Goal: Navigation & Orientation: Find specific page/section

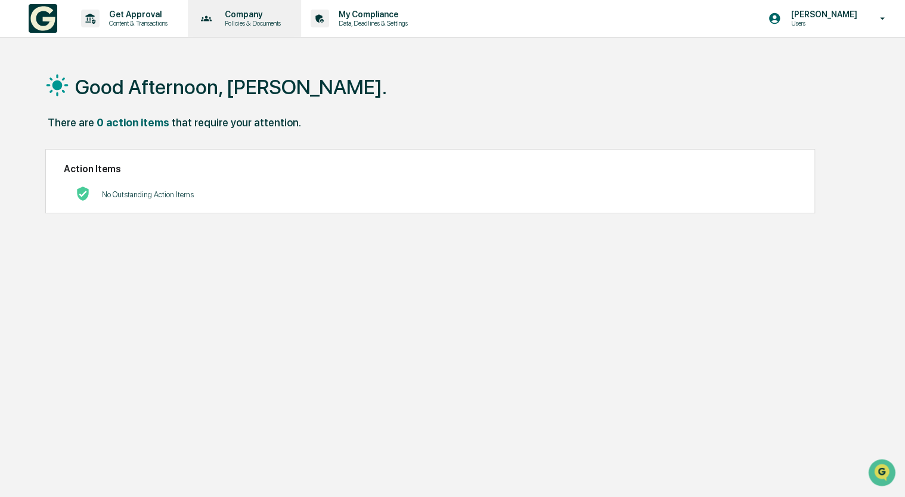
click at [235, 19] on p "Policies & Documents" at bounding box center [251, 23] width 72 height 8
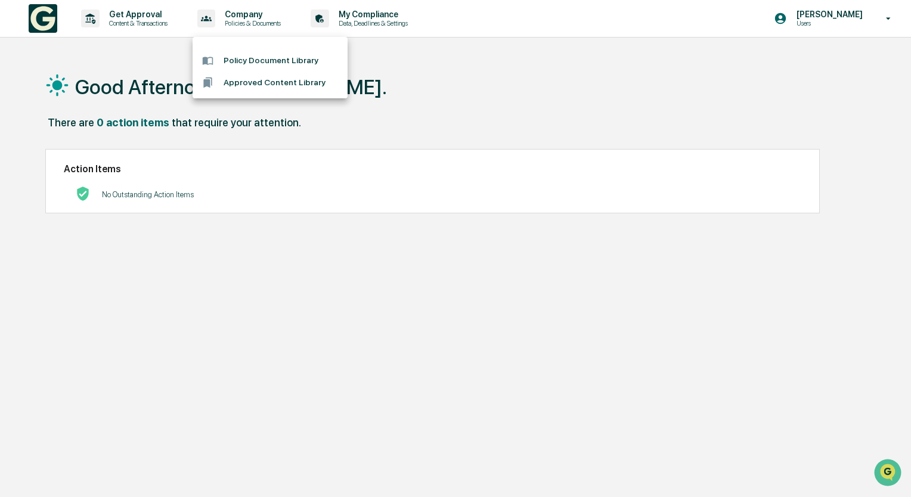
click at [480, 104] on div at bounding box center [455, 248] width 911 height 497
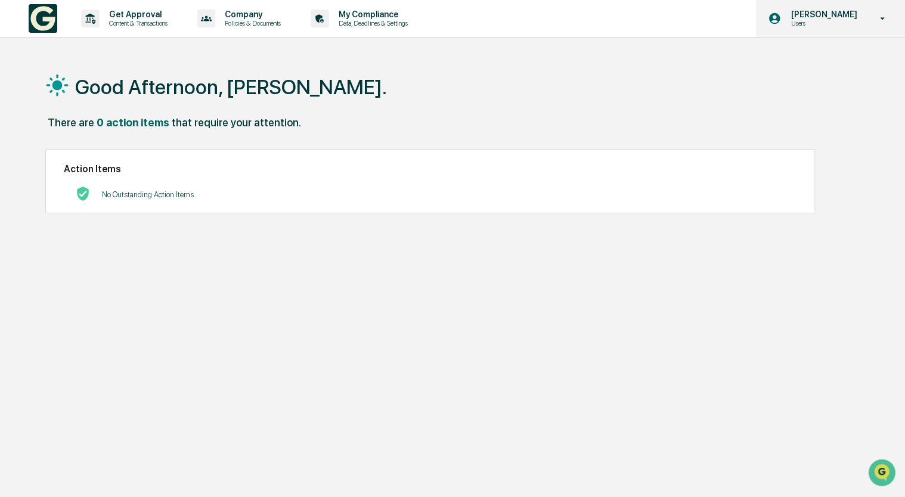
click at [799, 11] on p "[PERSON_NAME]" at bounding box center [822, 15] width 82 height 10
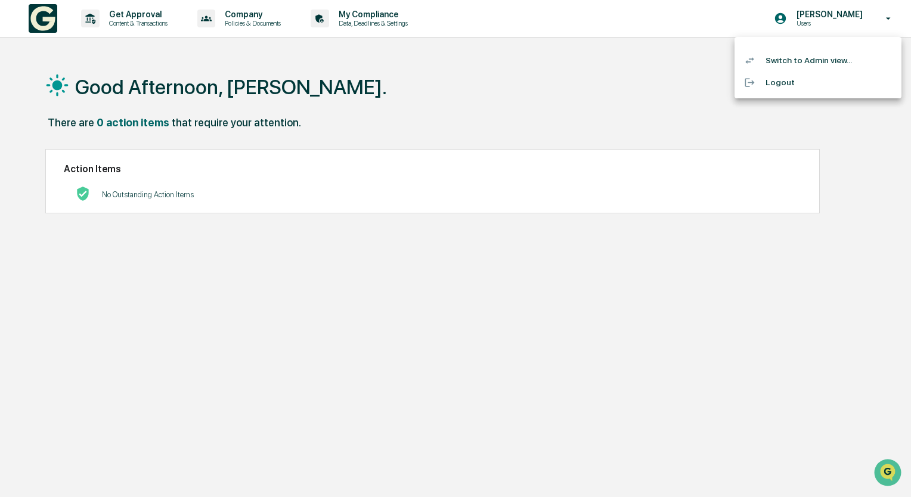
click at [145, 186] on div at bounding box center [455, 248] width 911 height 497
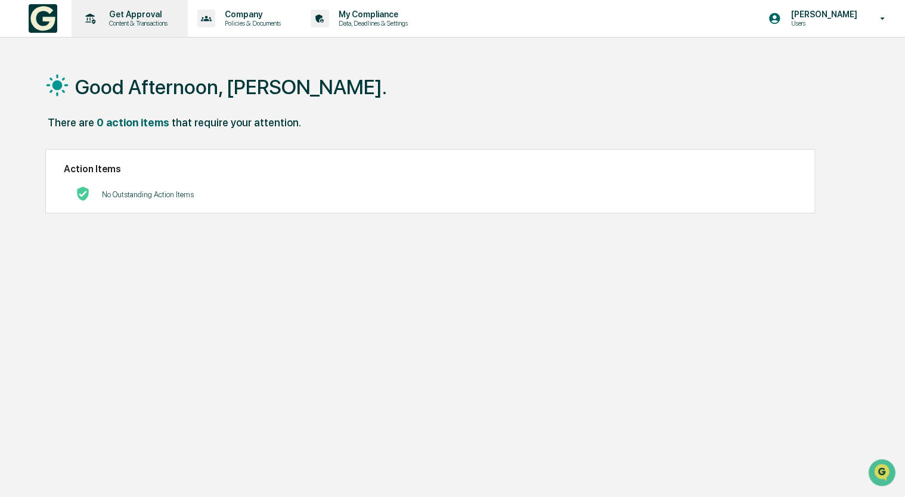
click at [130, 26] on p "Content & Transactions" at bounding box center [137, 23] width 74 height 8
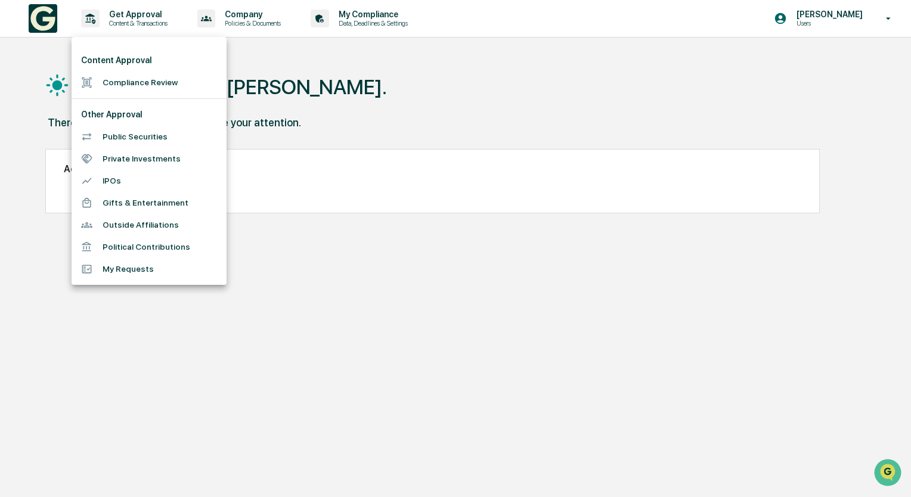
click at [265, 13] on div at bounding box center [455, 248] width 911 height 497
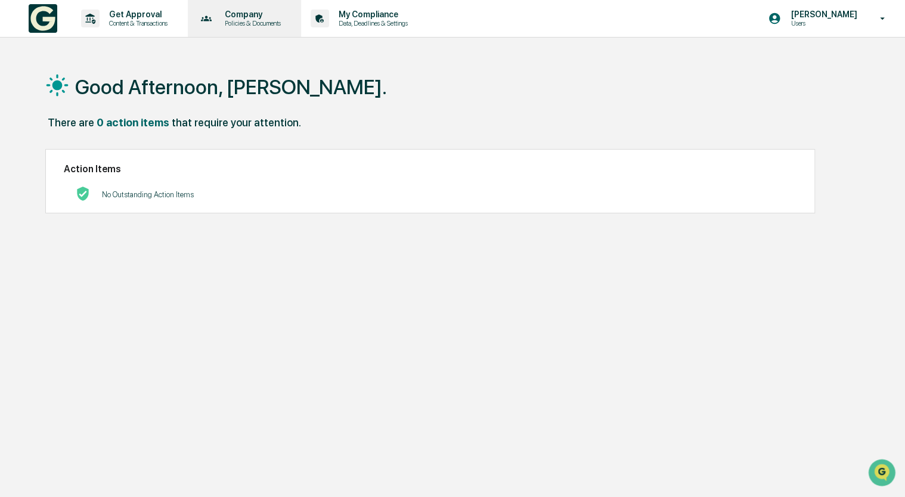
click at [234, 16] on p "Company" at bounding box center [251, 15] width 72 height 10
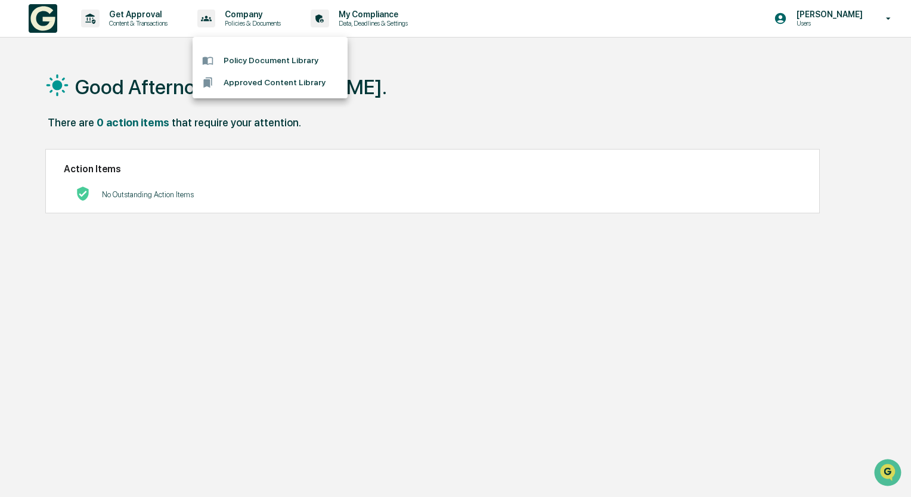
click at [291, 56] on li "Policy Document Library" at bounding box center [270, 61] width 155 height 22
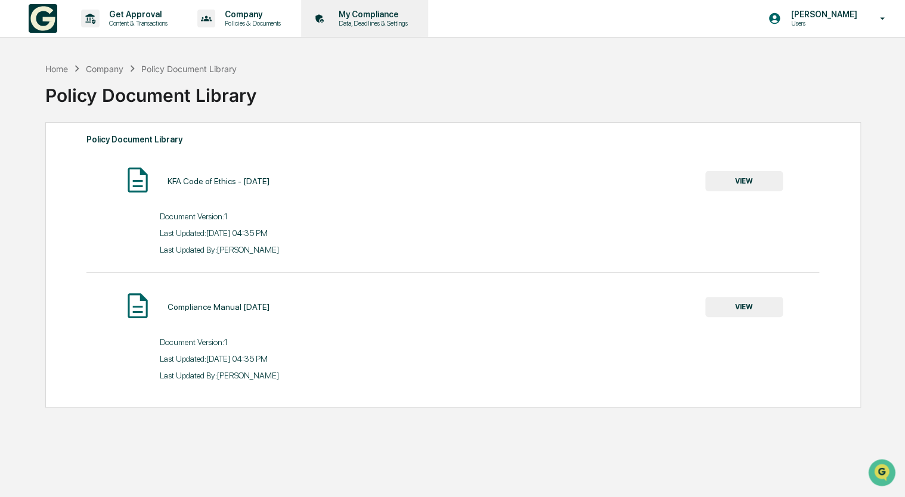
click at [369, 22] on p "Data, Deadlines & Settings" at bounding box center [371, 23] width 85 height 8
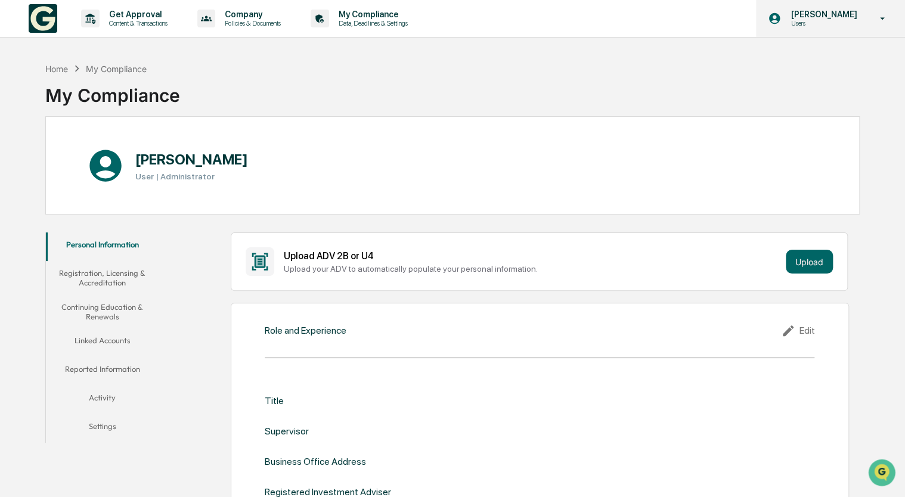
click at [855, 33] on div "[PERSON_NAME] Users" at bounding box center [830, 18] width 149 height 37
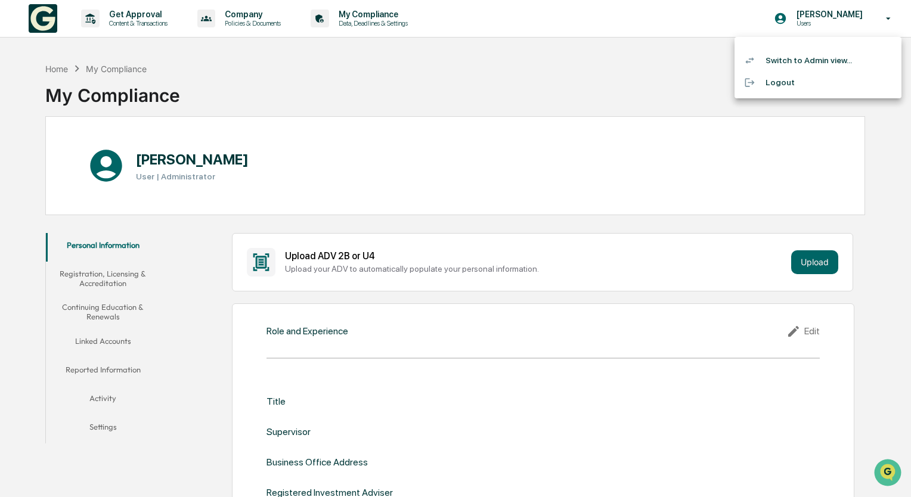
click at [411, 68] on div at bounding box center [455, 248] width 911 height 497
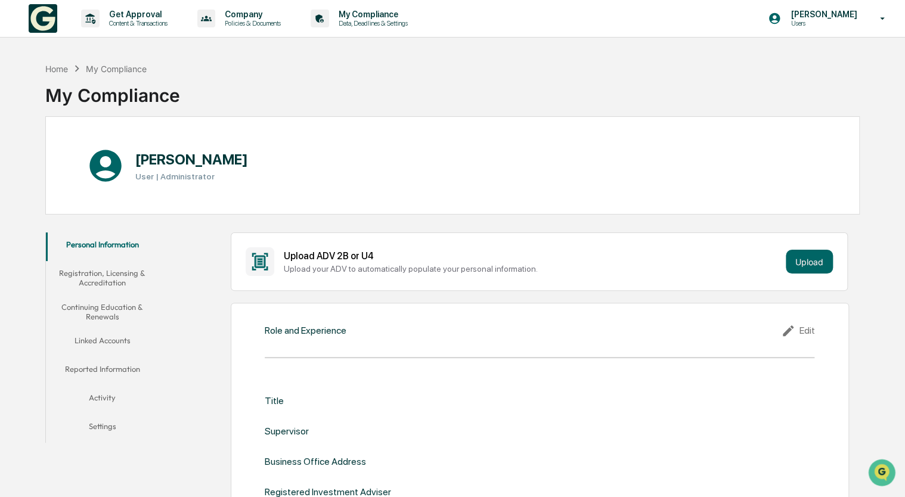
click at [50, 18] on img at bounding box center [43, 18] width 29 height 29
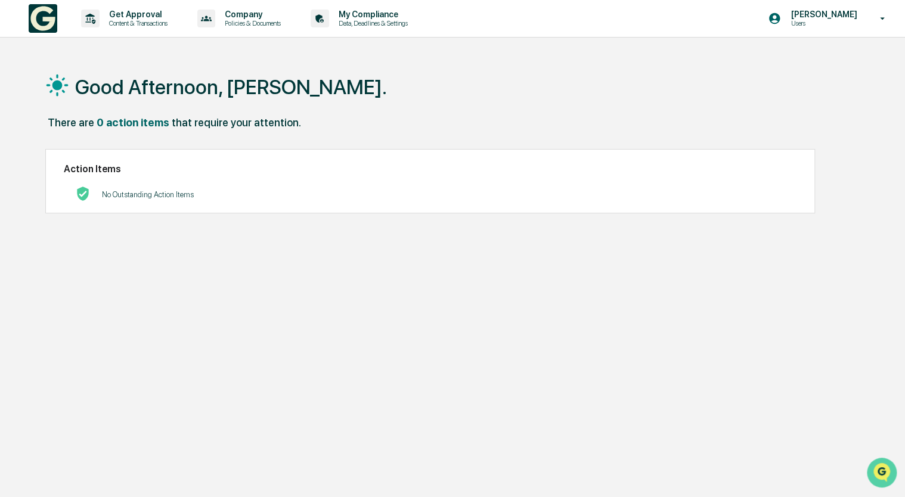
click at [892, 471] on img "Open customer support" at bounding box center [882, 473] width 30 height 24
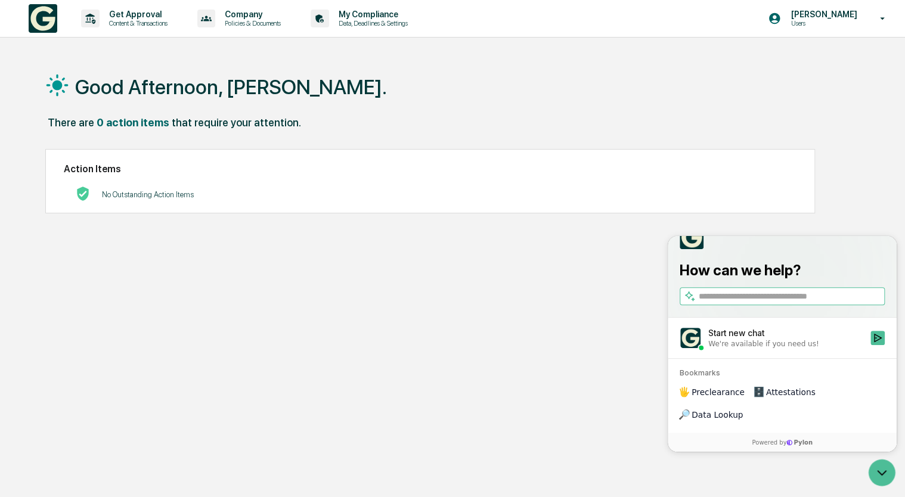
click at [761, 138] on div "There are 0 action items that require your attention." at bounding box center [452, 128] width 815 height 24
click at [877, 18] on icon at bounding box center [883, 18] width 21 height 11
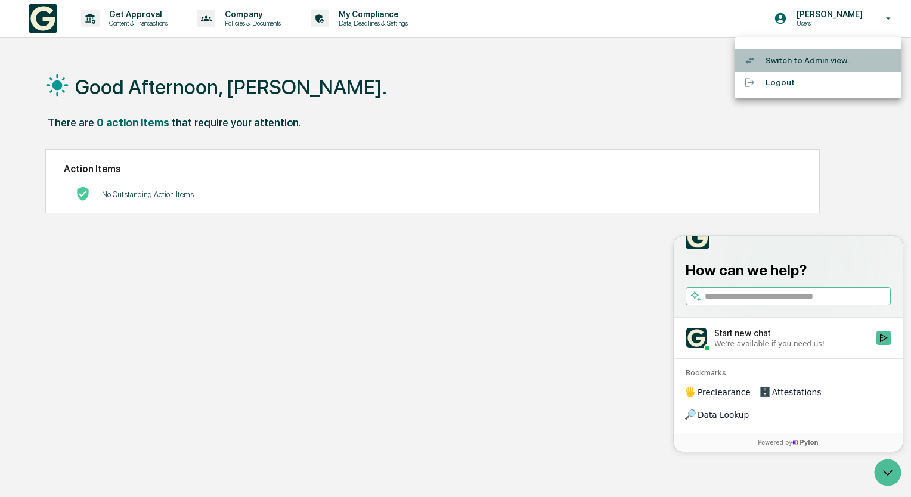
click at [826, 60] on li "Switch to Admin view..." at bounding box center [818, 61] width 167 height 22
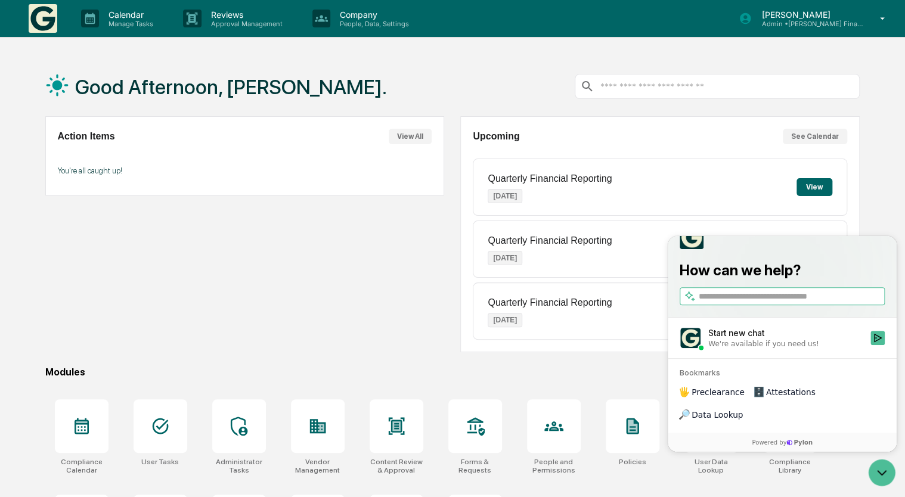
click at [885, 203] on div "Good Afternoon, [PERSON_NAME]. Action Items View All You're all caught up! Upco…" at bounding box center [452, 317] width 905 height 521
click at [879, 469] on icon "Open customer support" at bounding box center [882, 473] width 30 height 30
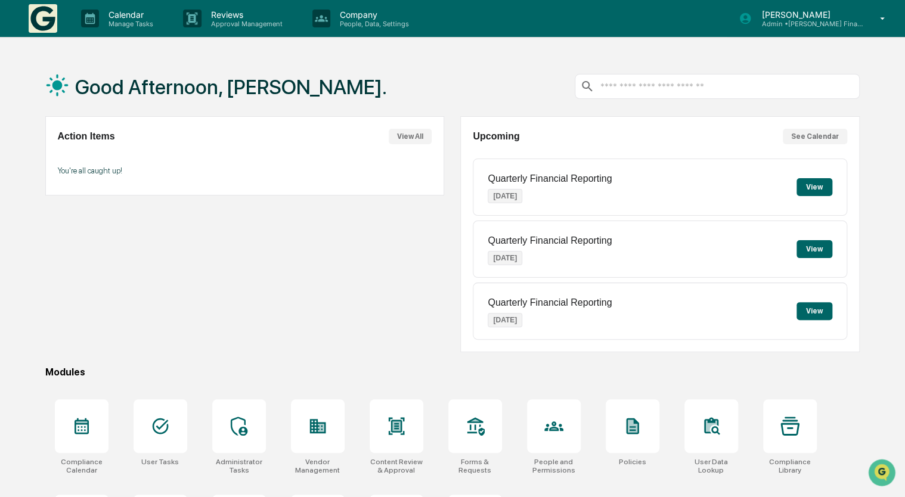
click at [791, 18] on p "[PERSON_NAME]" at bounding box center [807, 15] width 111 height 10
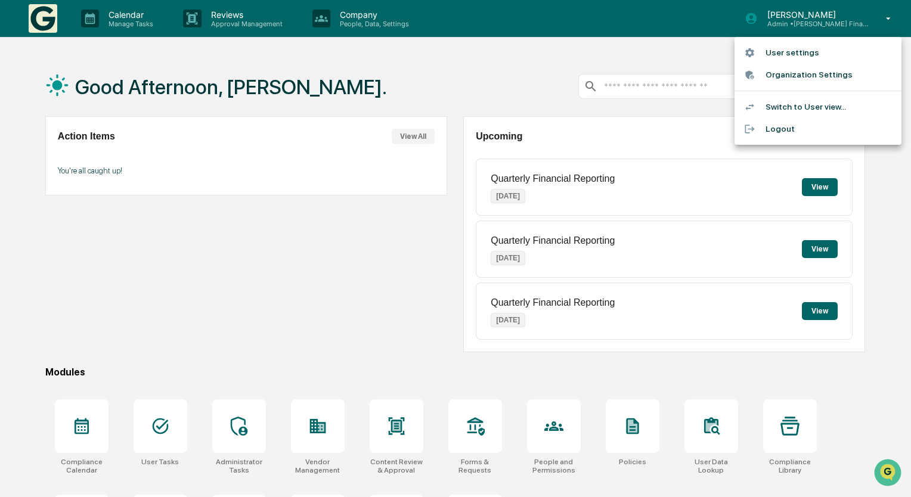
click at [273, 252] on div at bounding box center [455, 248] width 911 height 497
